Goal: Download file/media

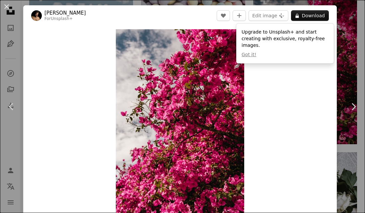
scroll to position [413, 0]
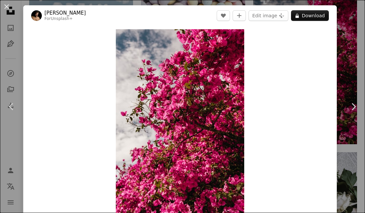
click at [312, 14] on button "A lock Download" at bounding box center [310, 15] width 38 height 11
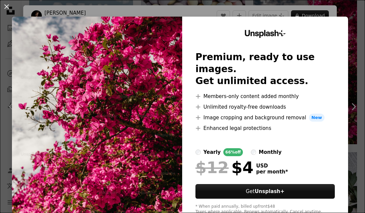
click at [168, 121] on img at bounding box center [97, 122] width 170 height 211
